Goal: Task Accomplishment & Management: Complete application form

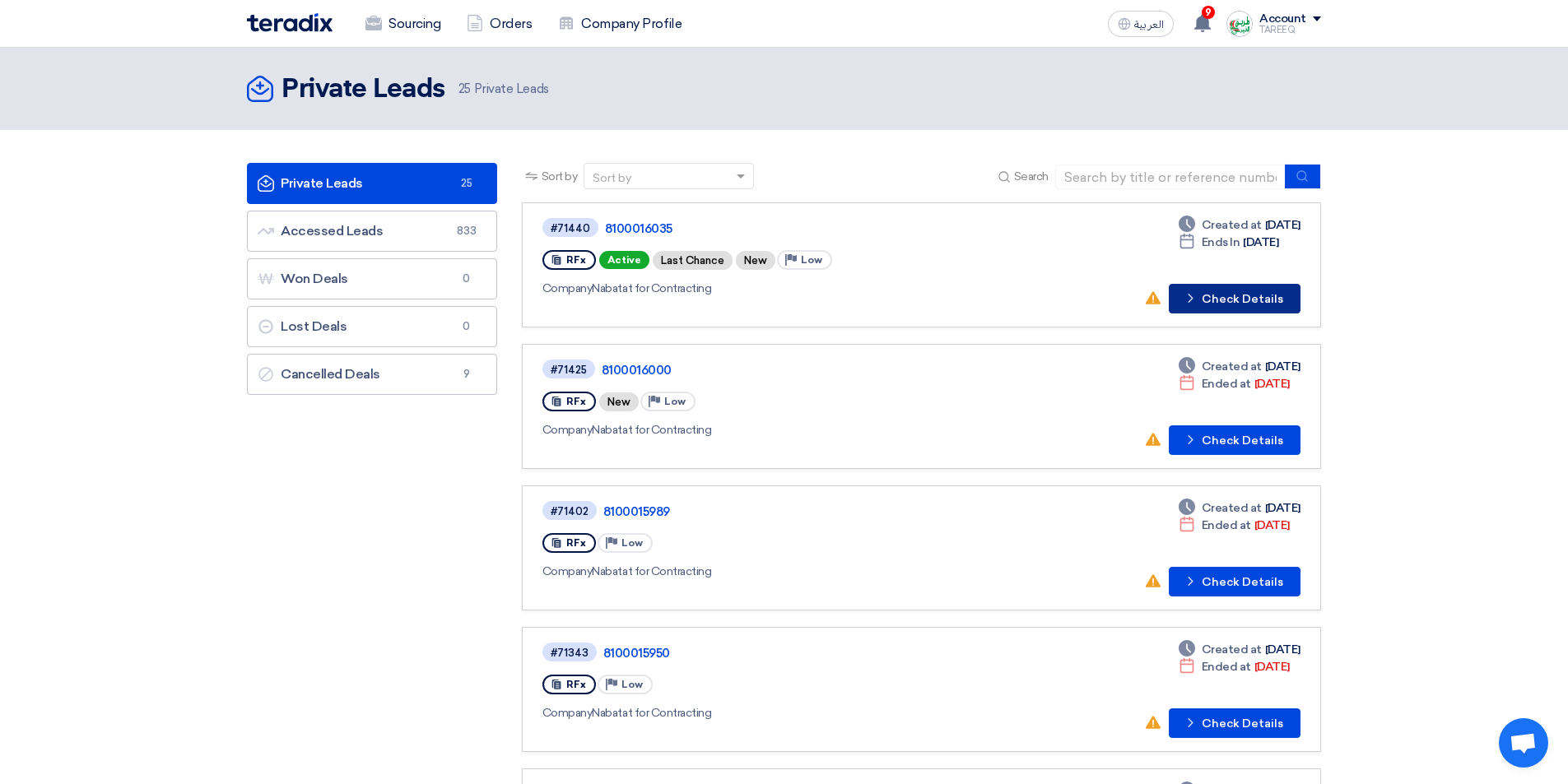
click at [1261, 304] on button "Check details Check Details" at bounding box center [1235, 299] width 132 height 29
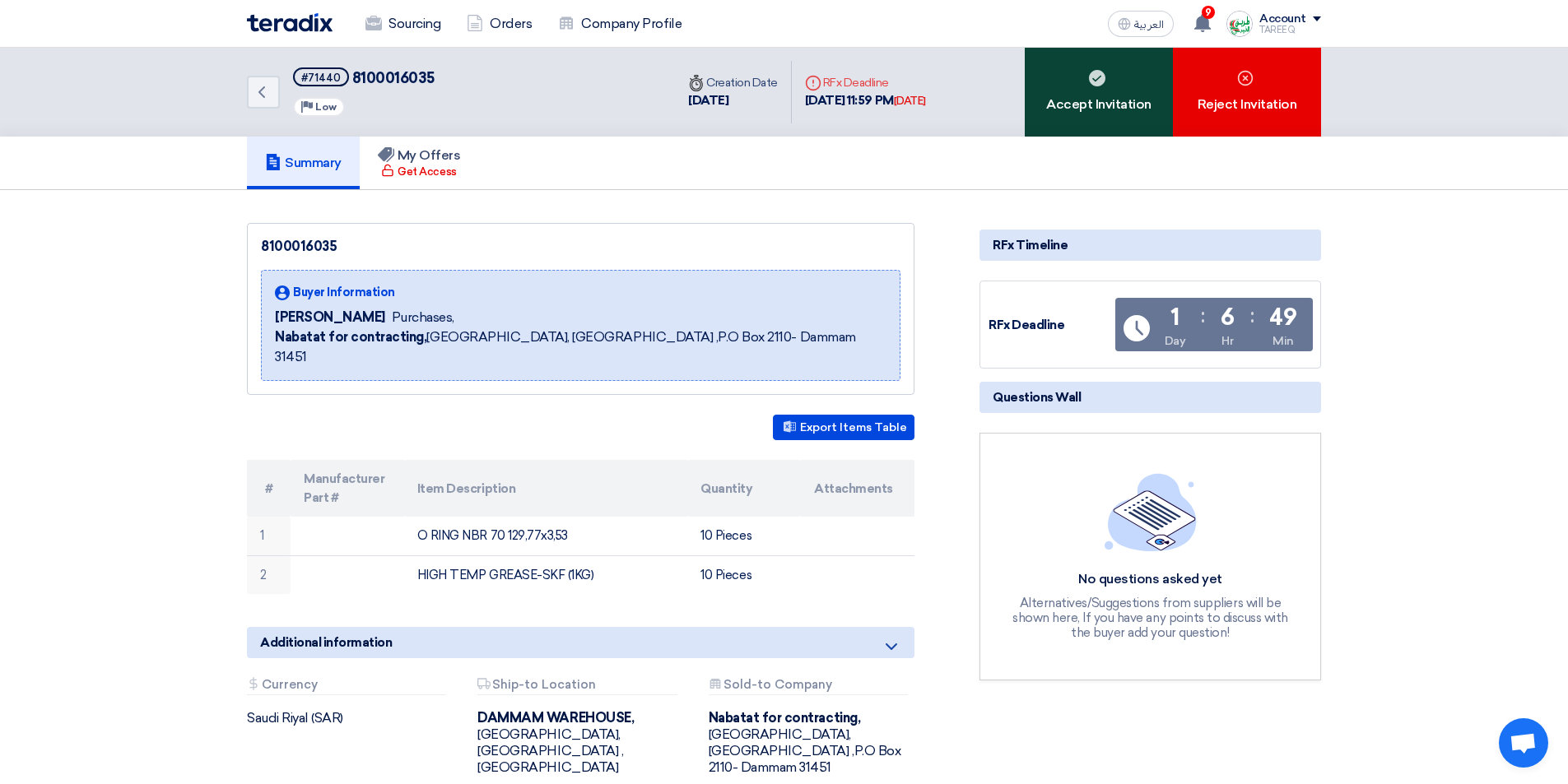
click at [1121, 93] on div "Accept Invitation" at bounding box center [1099, 92] width 148 height 89
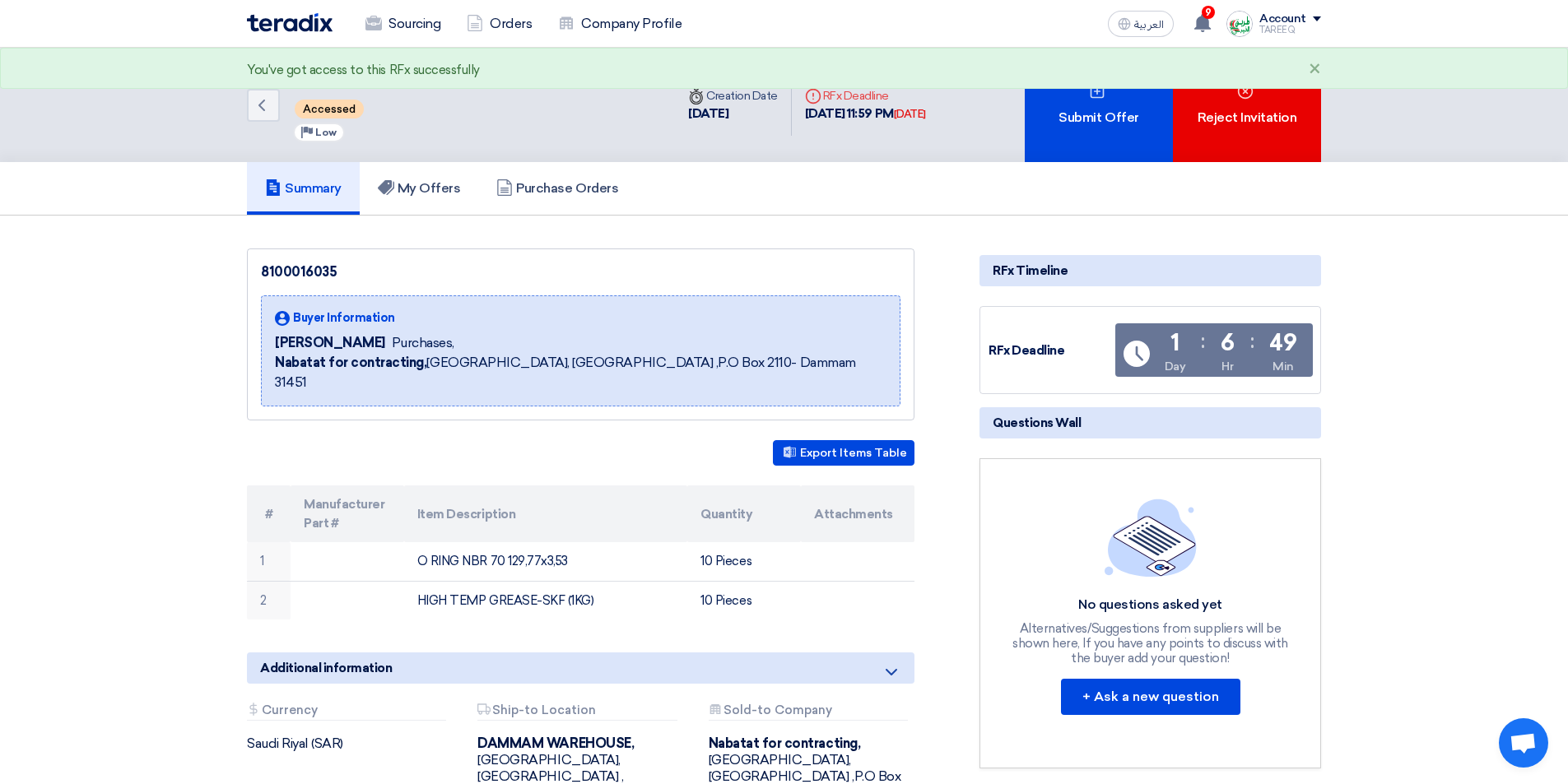
click at [1126, 92] on div "Submit Offer" at bounding box center [1099, 105] width 148 height 114
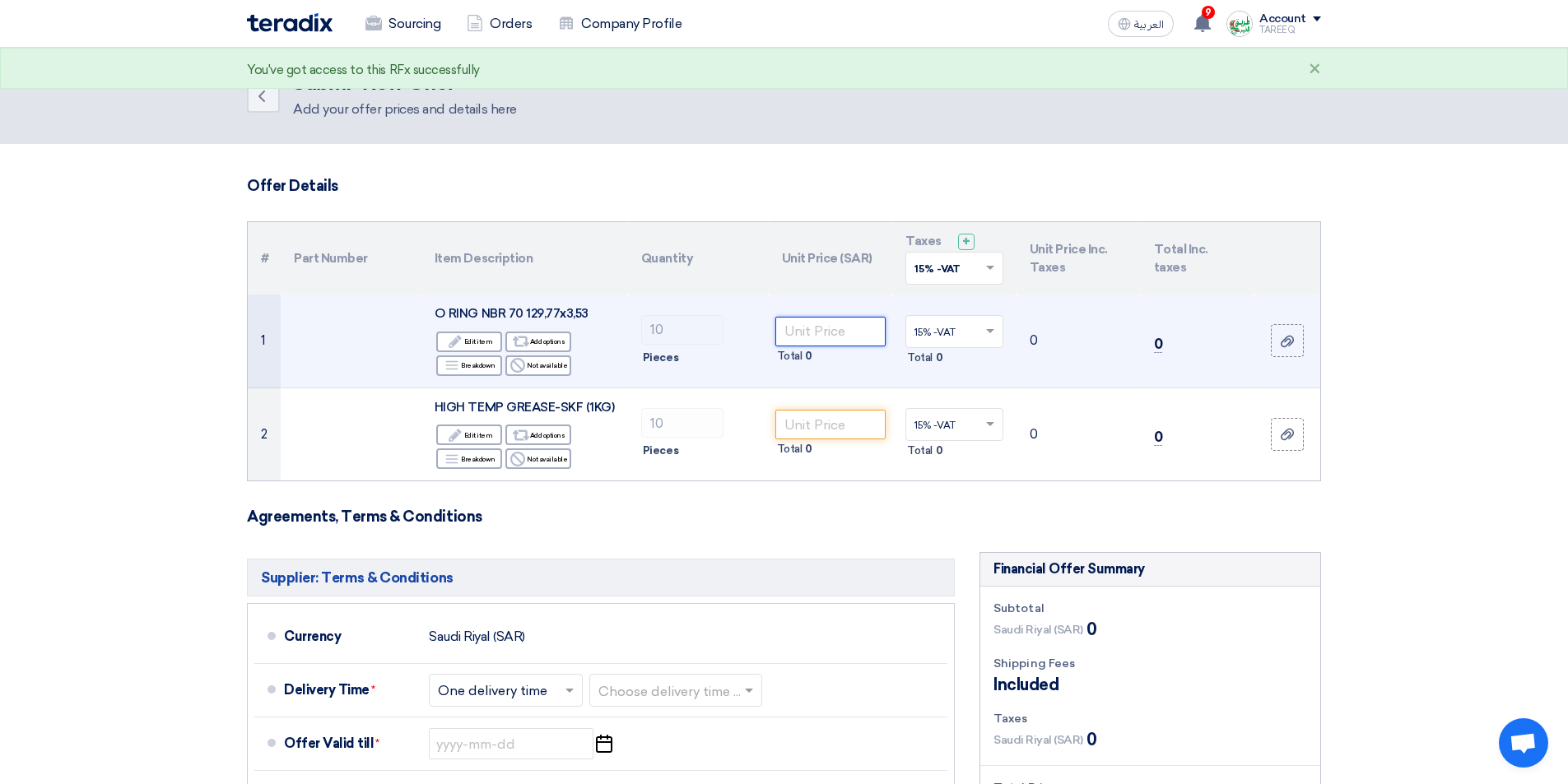
click at [820, 336] on input "number" at bounding box center [831, 331] width 111 height 29
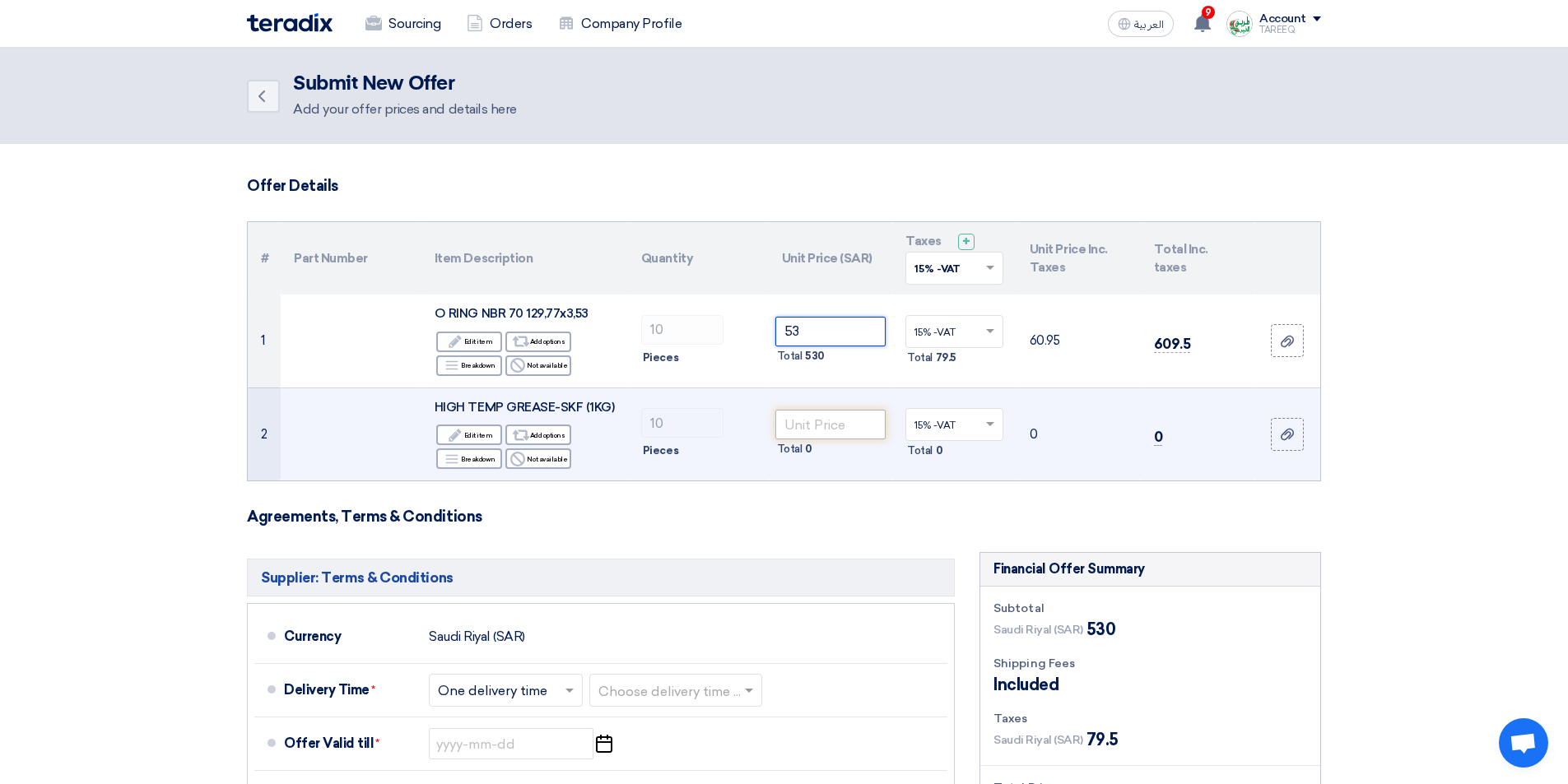
type input "53"
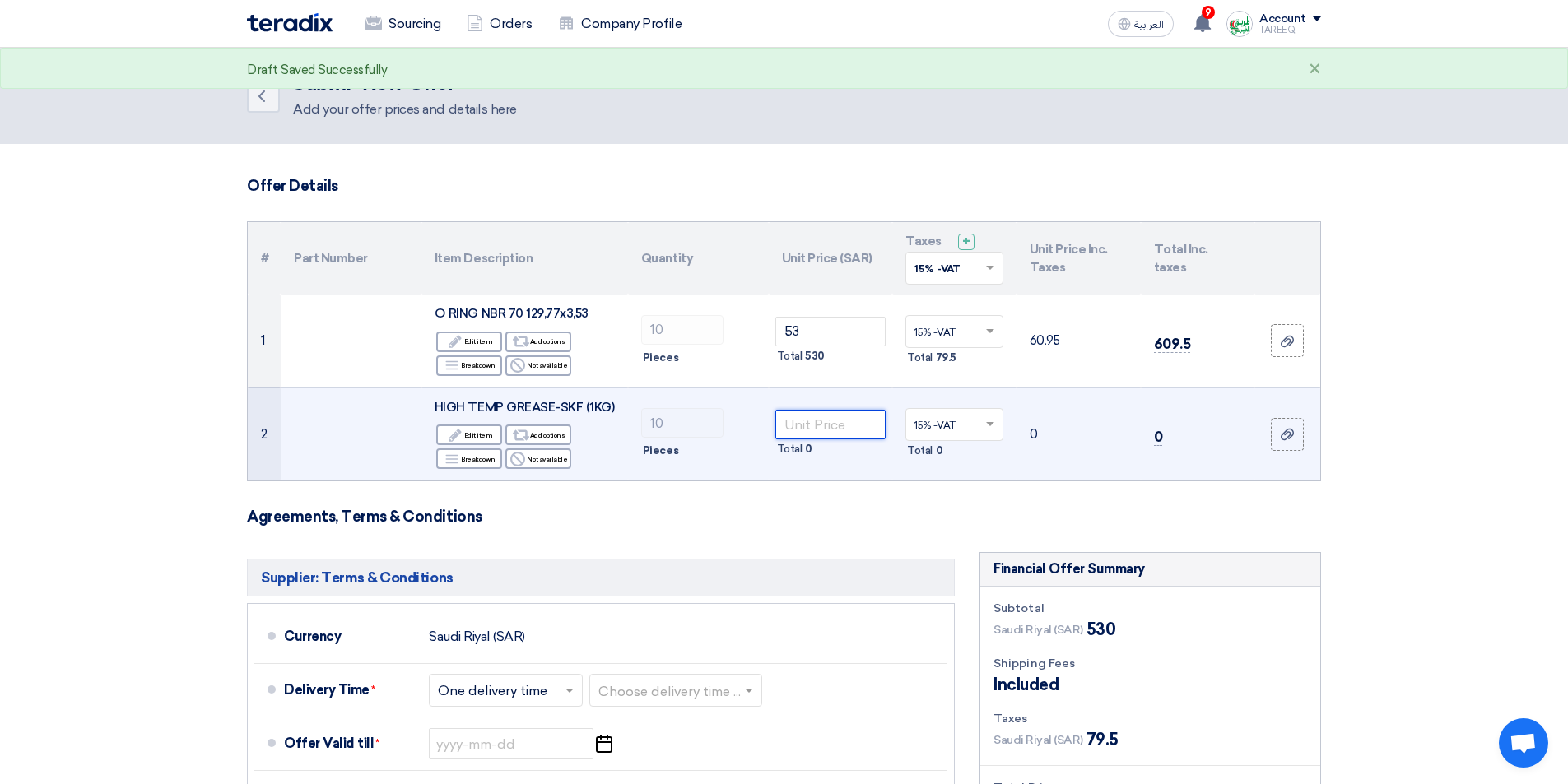
click at [823, 430] on input "number" at bounding box center [831, 424] width 111 height 29
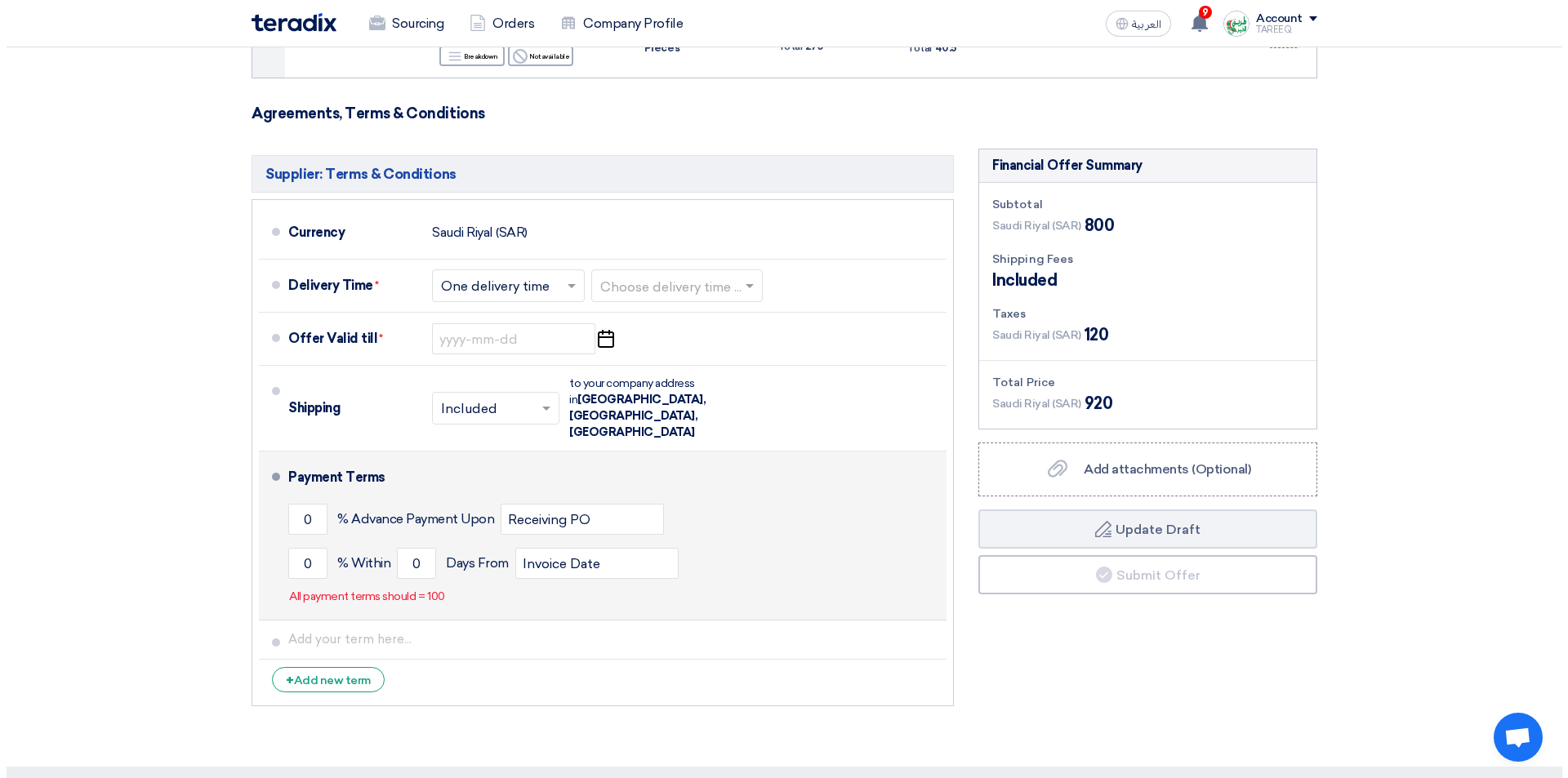
scroll to position [408, 0]
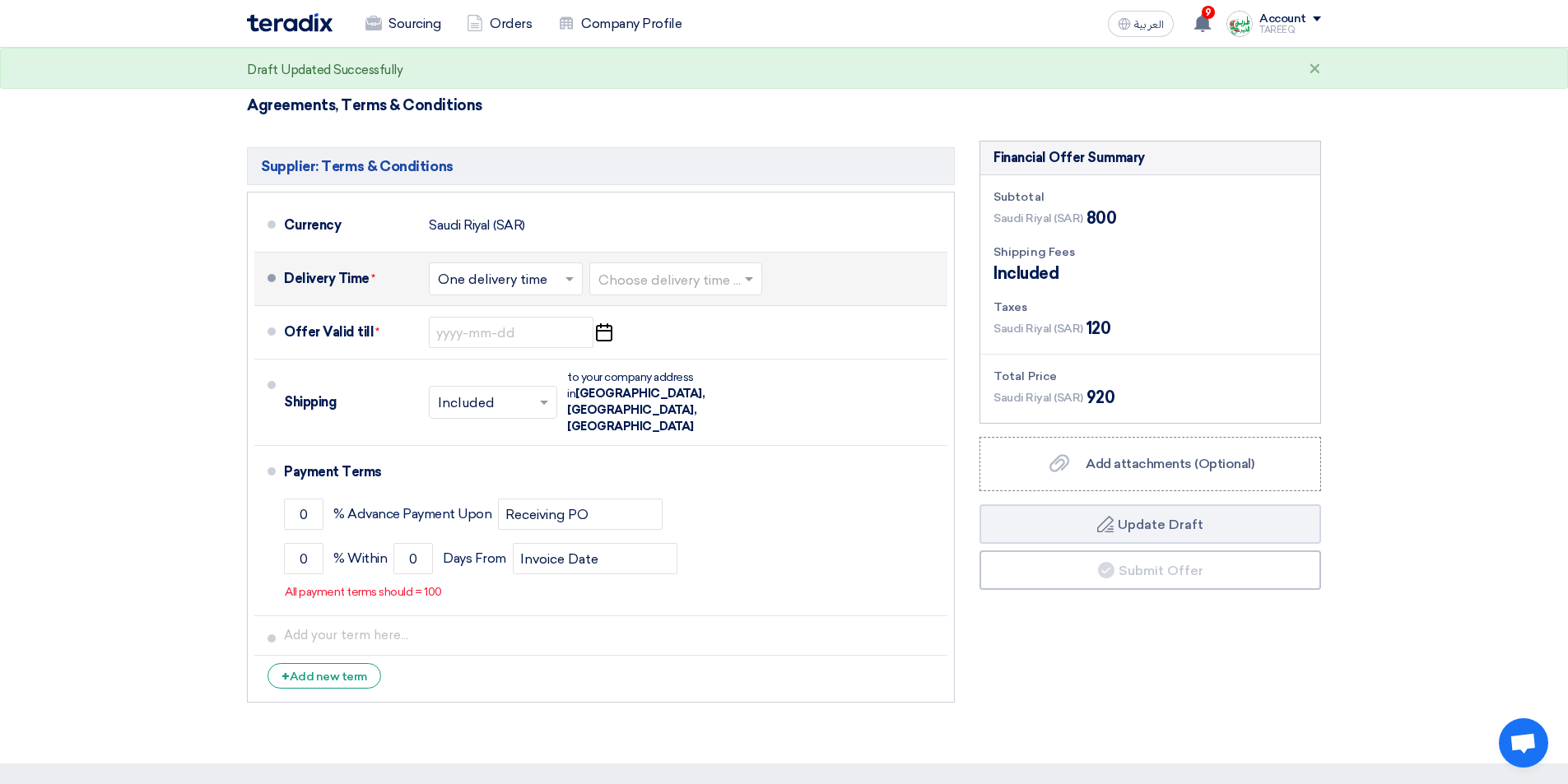
type input "27"
click at [699, 279] on input "text" at bounding box center [676, 281] width 157 height 24
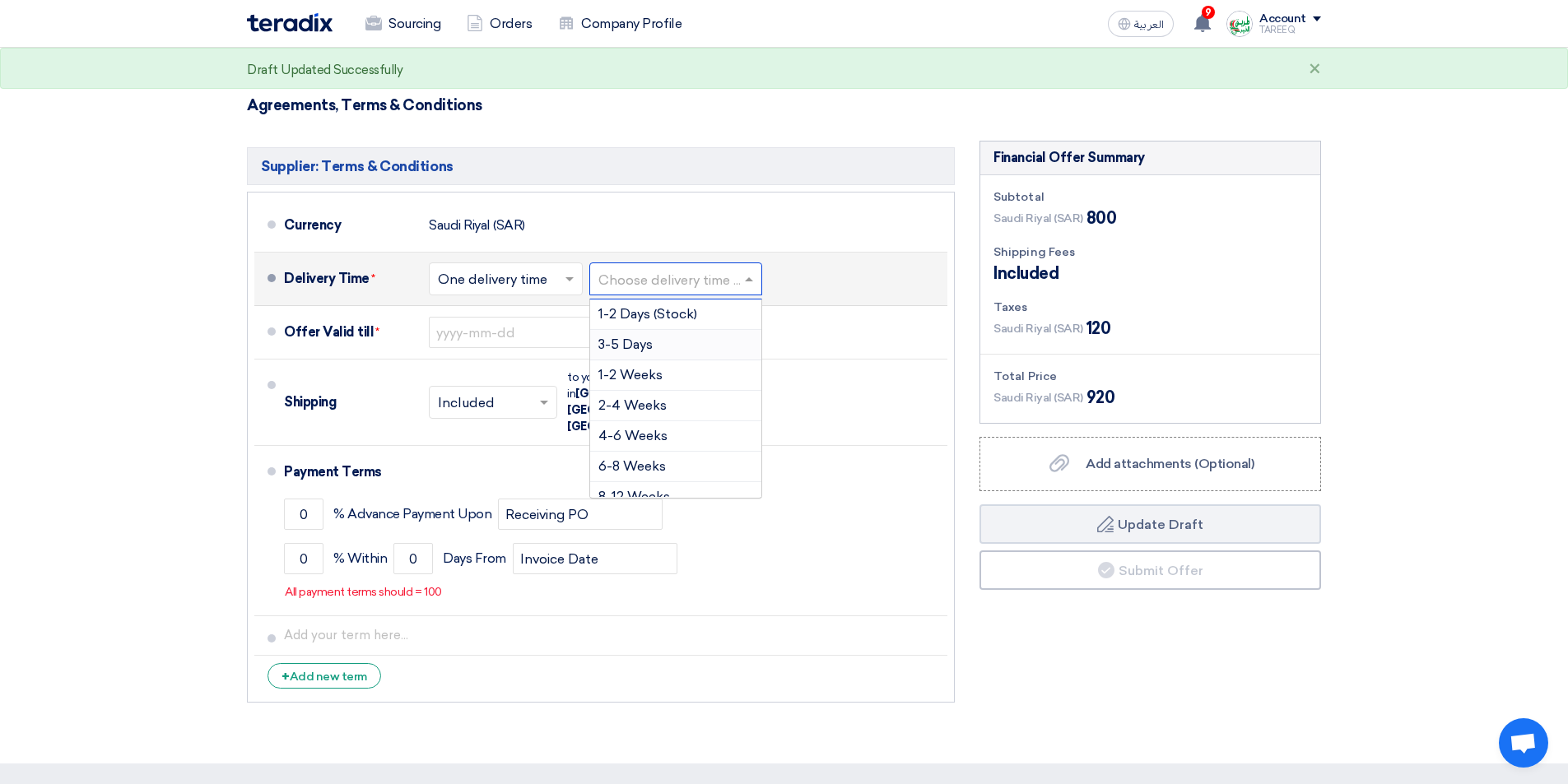
click at [621, 344] on span "3-5 Days" at bounding box center [625, 344] width 55 height 16
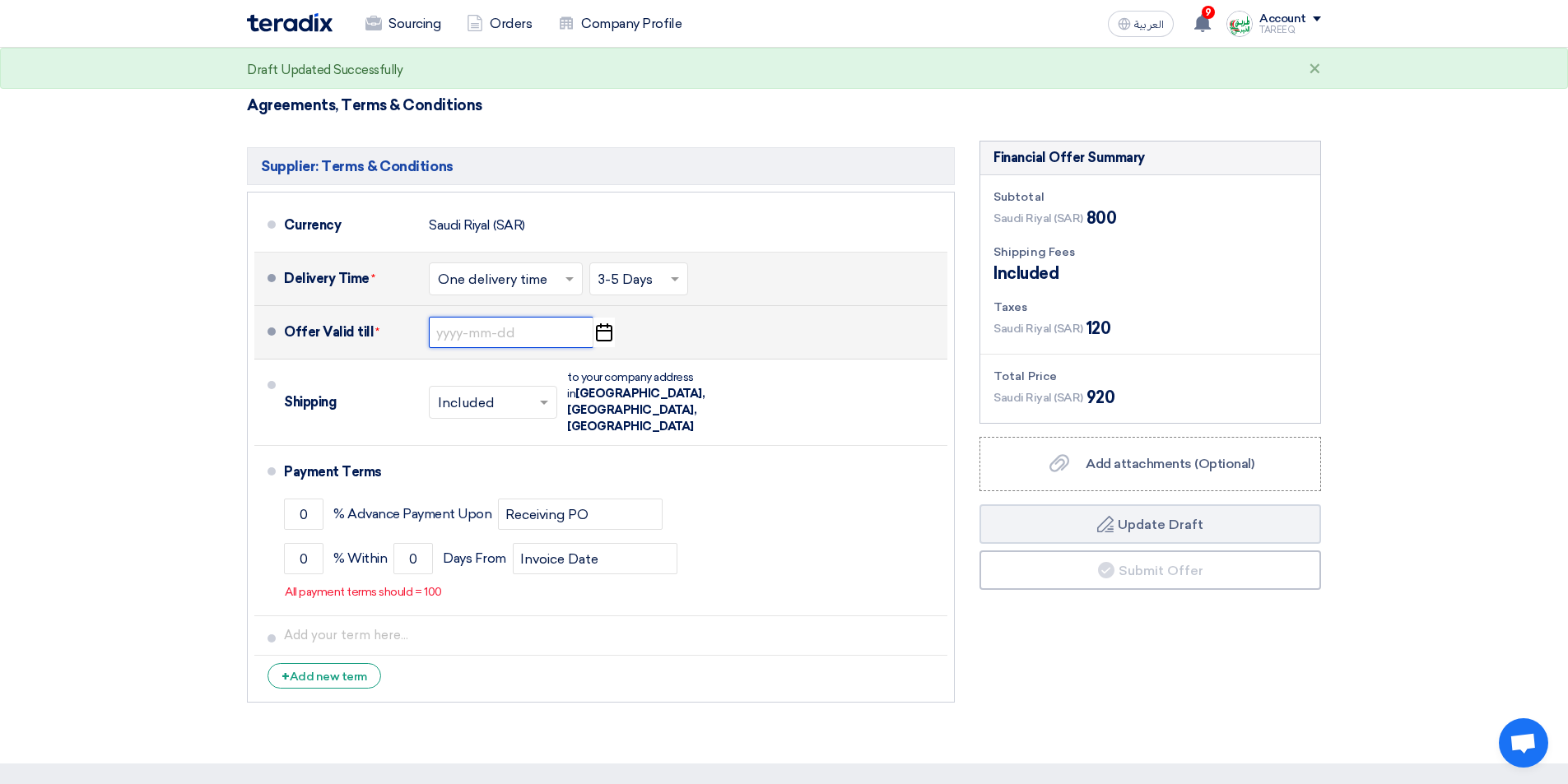
click at [518, 340] on input at bounding box center [511, 332] width 165 height 31
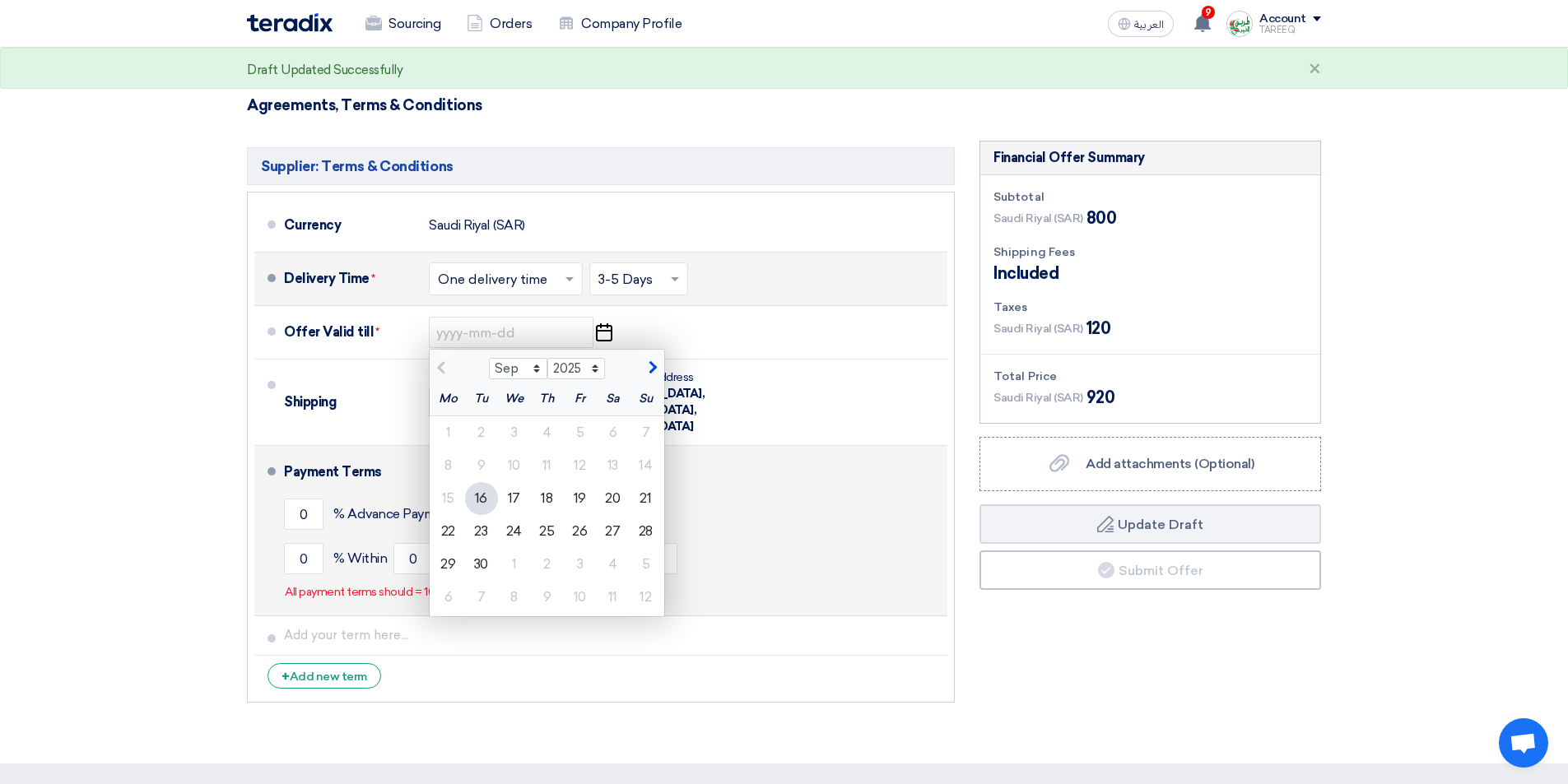
click at [477, 538] on div "23" at bounding box center [481, 531] width 33 height 33
type input "9/23/2025"
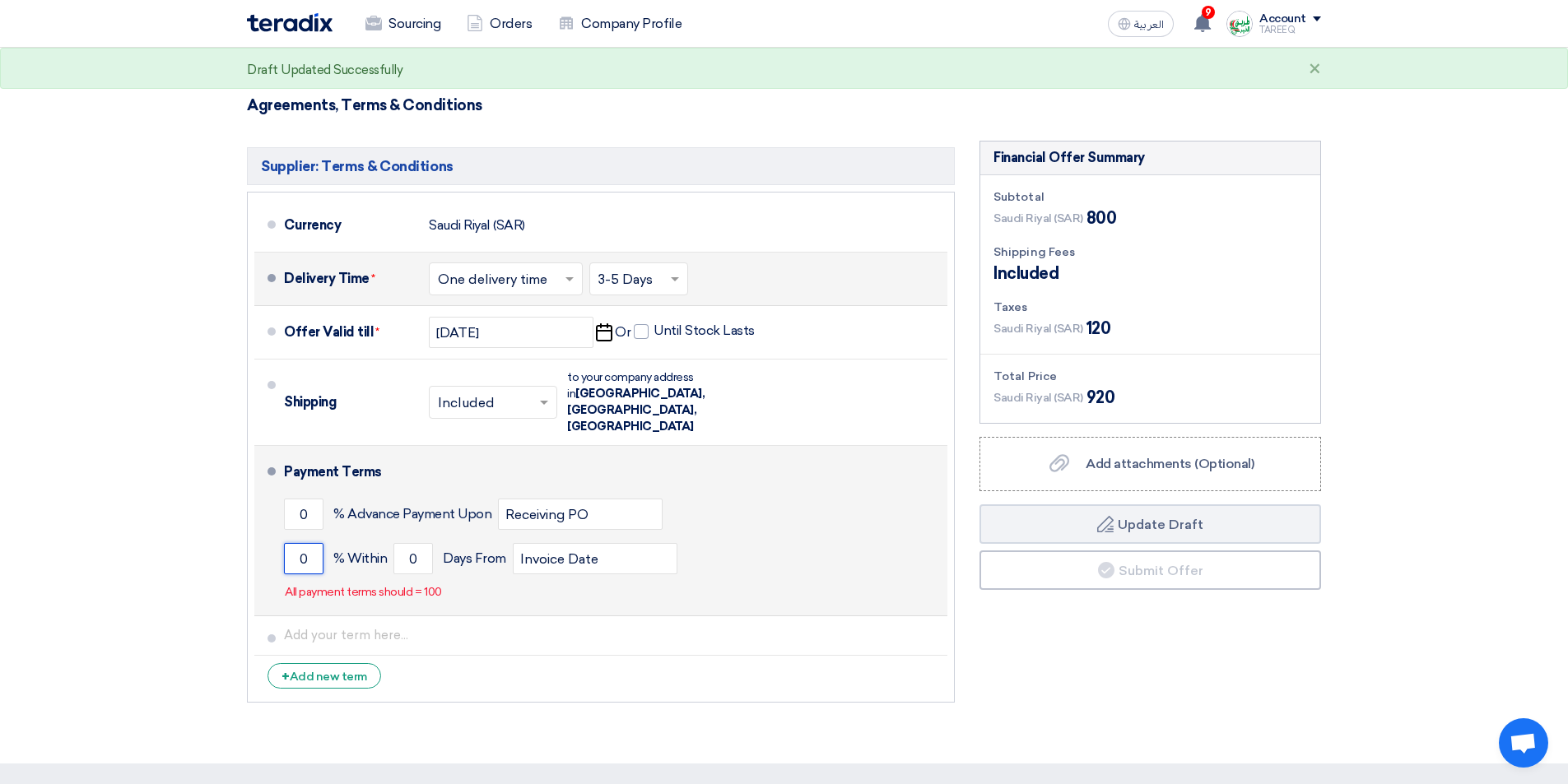
click at [291, 543] on input "0" at bounding box center [304, 558] width 40 height 31
type input "100"
click at [390, 537] on div "100 % Within 0 Days From Invoice Date" at bounding box center [612, 558] width 657 height 44
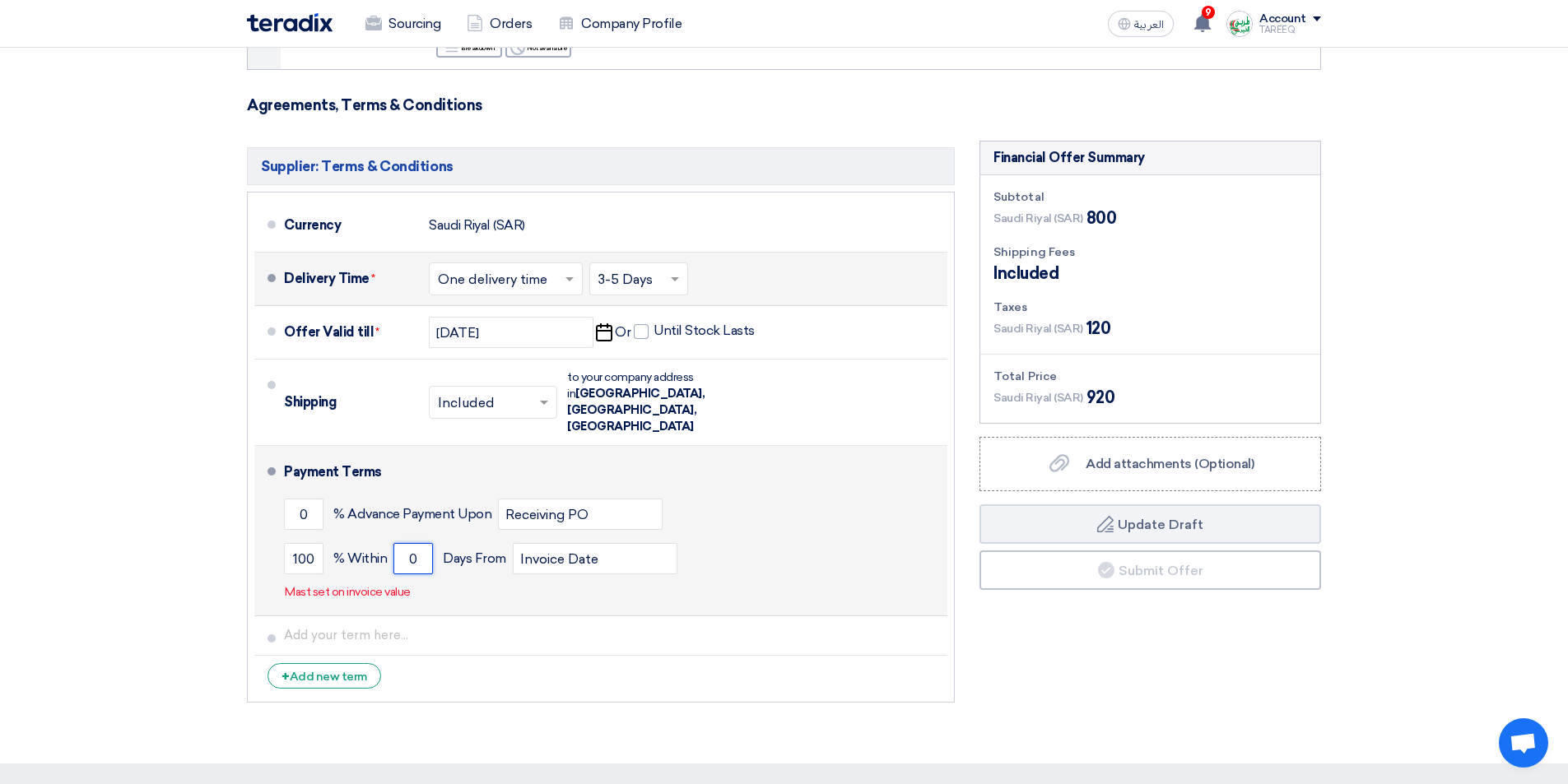
click at [399, 543] on input "0" at bounding box center [413, 558] width 40 height 31
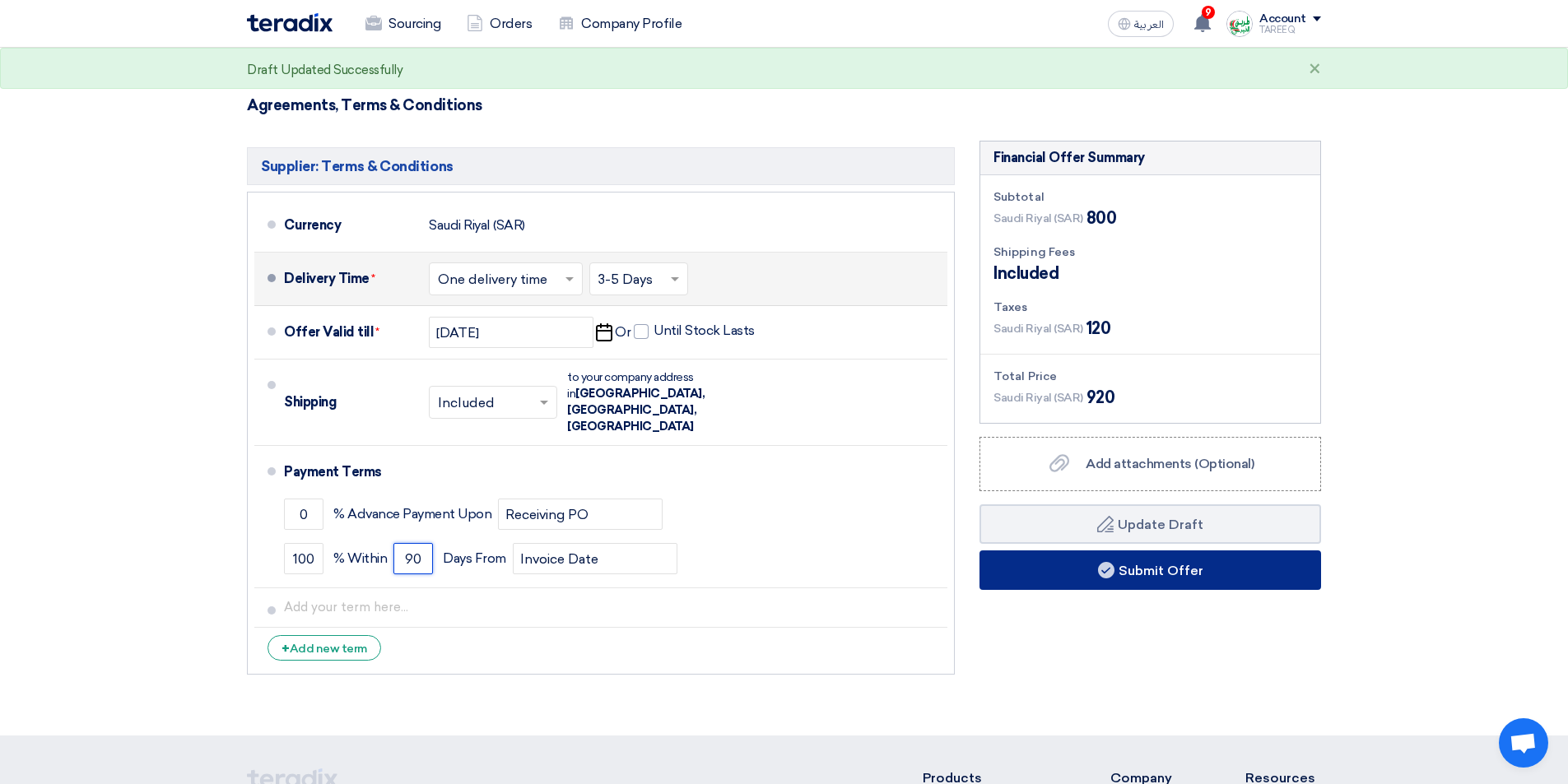
type input "90"
click at [1058, 583] on button "Submit Offer" at bounding box center [1150, 570] width 342 height 40
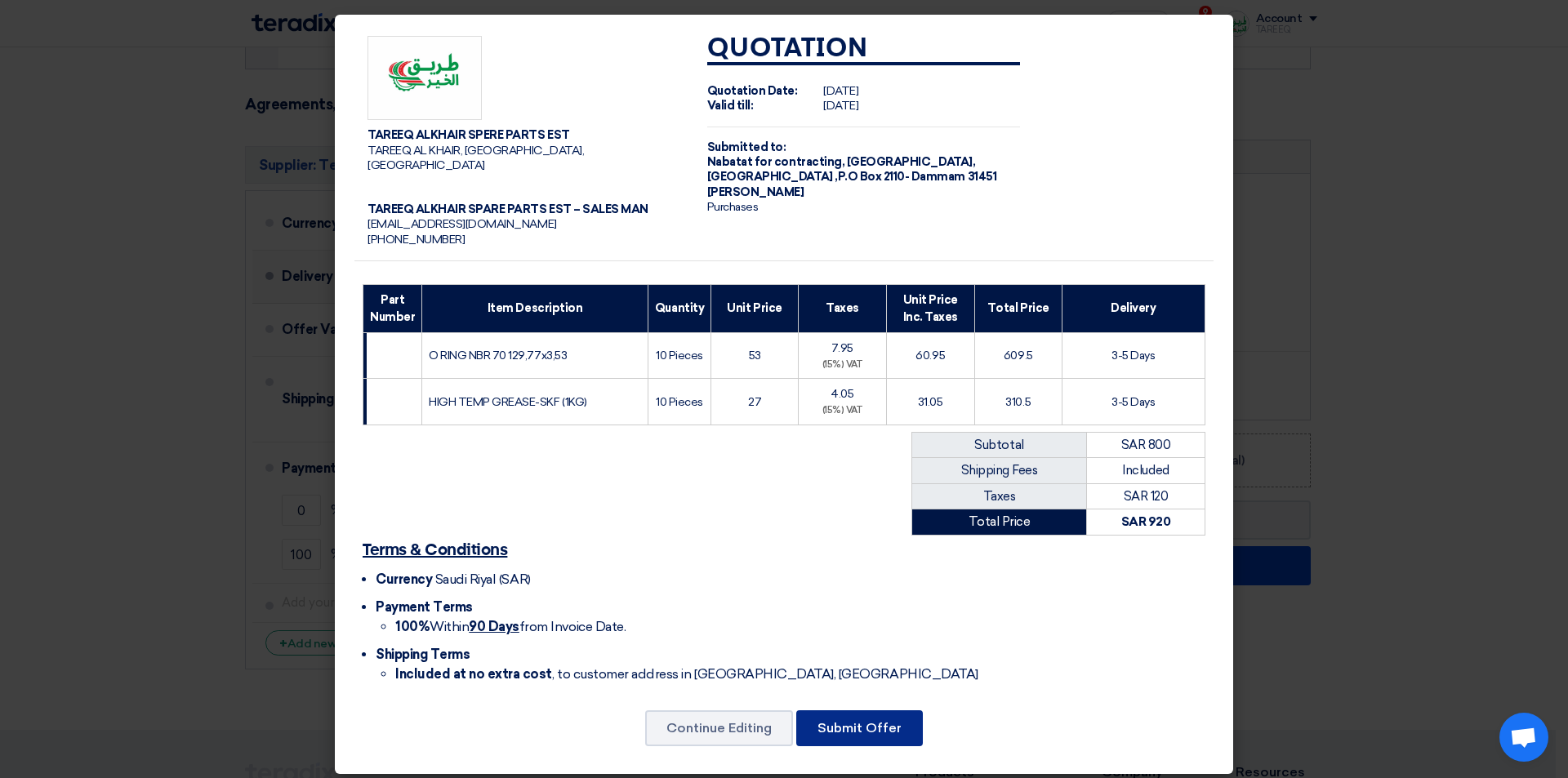
click at [851, 721] on button "Submit Offer" at bounding box center [859, 728] width 126 height 36
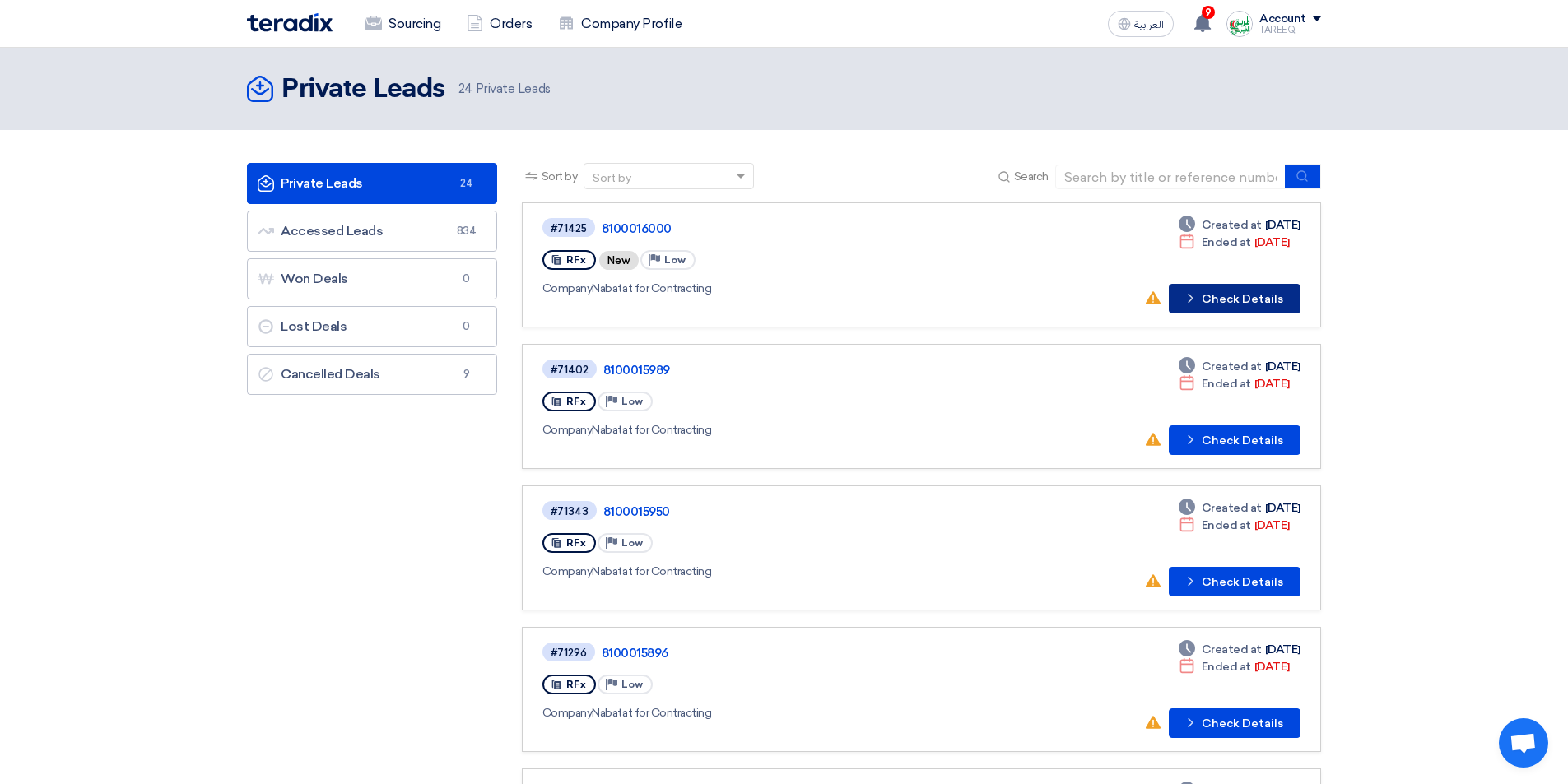
click at [1274, 295] on button "Check details Check Details" at bounding box center [1235, 299] width 132 height 29
